Goal: Task Accomplishment & Management: Manage account settings

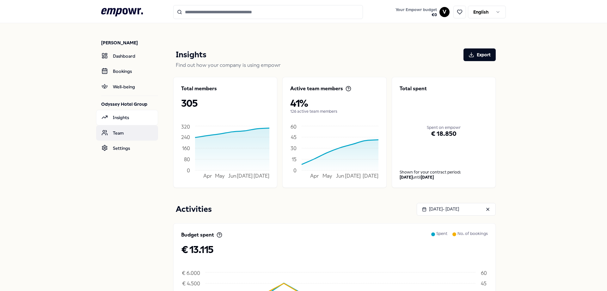
scroll to position [28, 0]
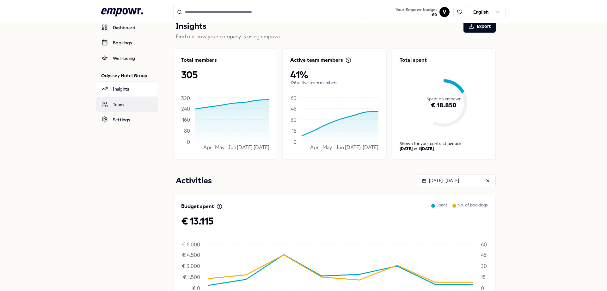
click at [125, 105] on link "Team" at bounding box center [127, 104] width 62 height 15
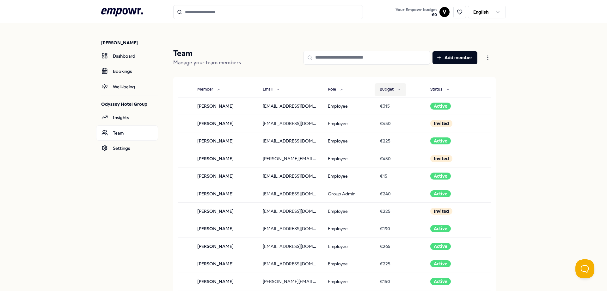
click at [398, 88] on icon at bounding box center [400, 90] width 4 height 4
click at [399, 89] on icon at bounding box center [400, 89] width 2 height 1
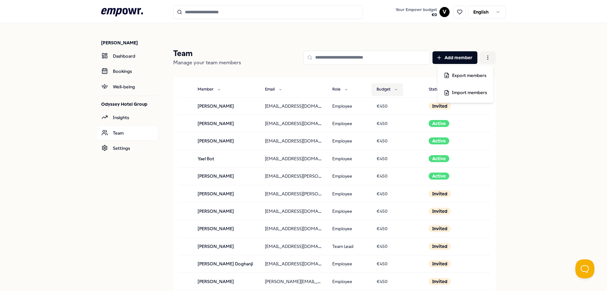
click at [487, 59] on html ".empowr-logo_svg__cls-1{fill:#03032f} Your Empowr budget € 0 V English [PERSON_…" at bounding box center [303, 145] width 607 height 291
click at [463, 75] on span "Export members" at bounding box center [469, 75] width 34 height 7
click at [384, 92] on button "Budget" at bounding box center [388, 89] width 32 height 13
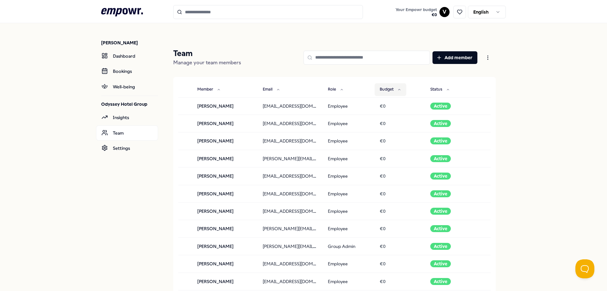
click at [384, 91] on button "Budget" at bounding box center [391, 89] width 32 height 13
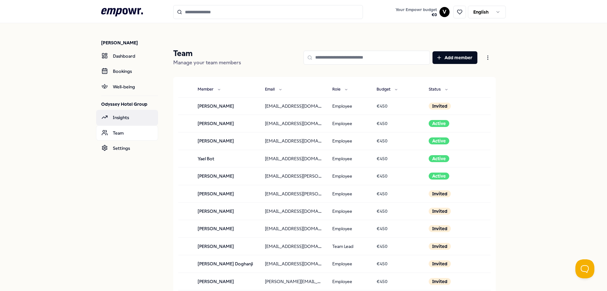
click at [115, 120] on link "Insights" at bounding box center [127, 117] width 62 height 15
